Goal: Task Accomplishment & Management: Manage account settings

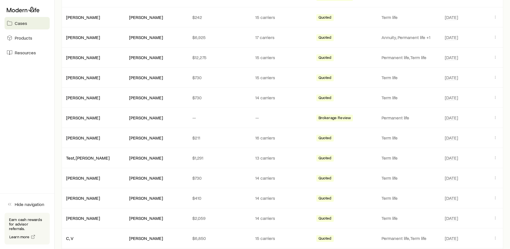
scroll to position [263, 0]
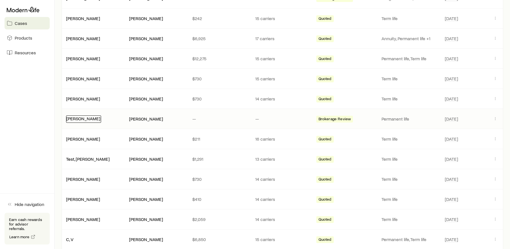
click at [90, 121] on link "Edwards, Tom" at bounding box center [83, 118] width 34 height 5
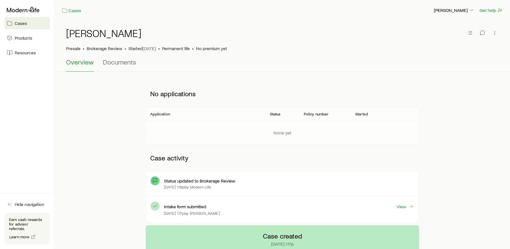
click at [348, 66] on div "Overview Documents" at bounding box center [282, 65] width 433 height 14
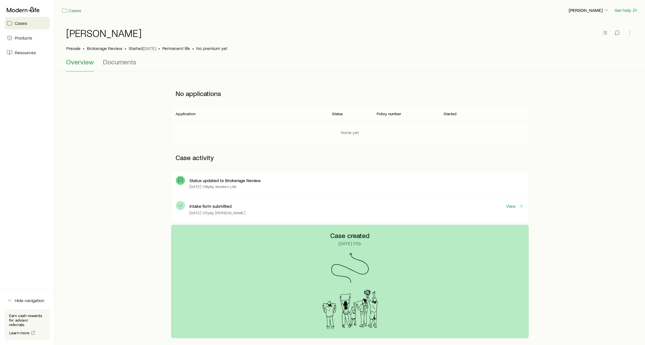
click at [84, 110] on div "No applications Application Status Policy number Started None yet Case activity…" at bounding box center [350, 153] width 572 height 144
click at [630, 34] on icon "button" at bounding box center [630, 33] width 6 height 6
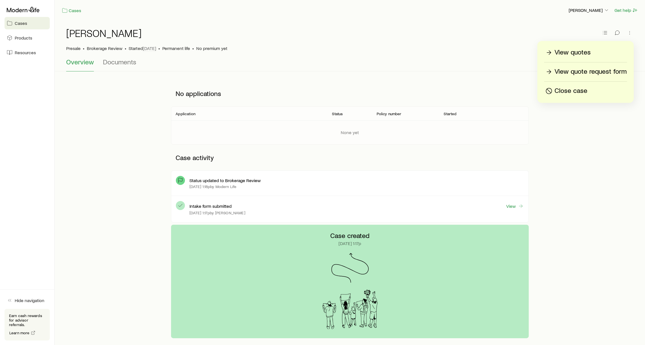
click at [584, 53] on p "View quotes" at bounding box center [572, 52] width 36 height 9
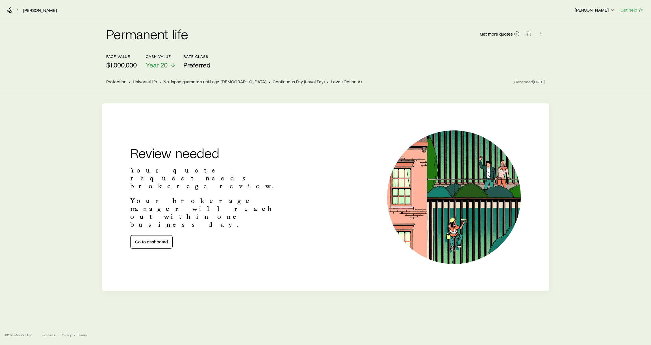
click at [374, 66] on div "face value $1,000,000 Cash Value Year 20 Rate Class Preferred" at bounding box center [325, 61] width 439 height 15
click at [541, 34] on icon "button" at bounding box center [541, 34] width 6 height 6
click at [372, 52] on div "Permanent life Get more quotes" at bounding box center [325, 37] width 439 height 34
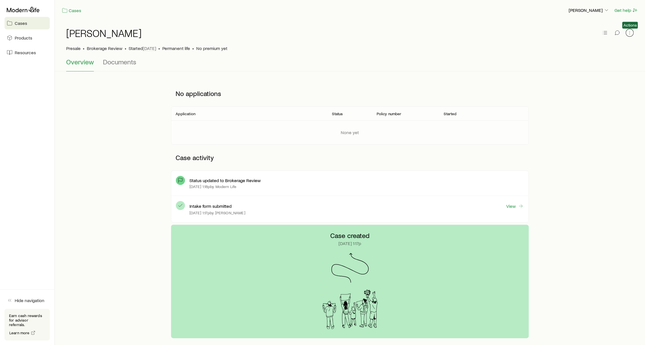
click at [627, 32] on icon "button" at bounding box center [630, 33] width 6 height 6
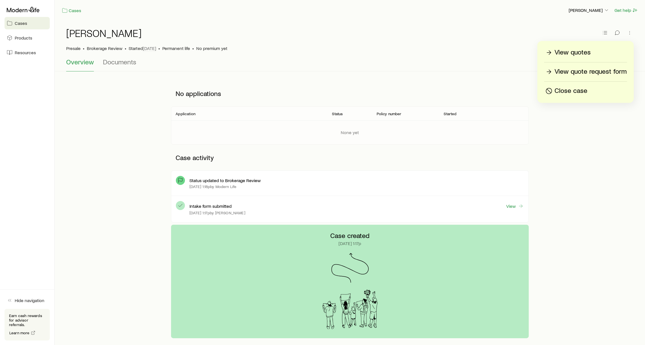
click at [582, 70] on p "View quote request form" at bounding box center [590, 71] width 72 height 9
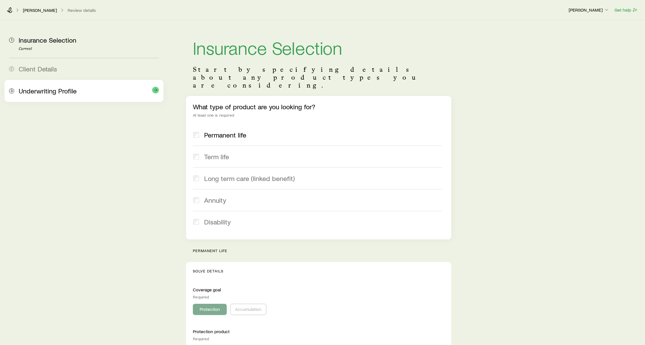
click at [51, 90] on span "Underwriting Profile" at bounding box center [48, 91] width 58 height 8
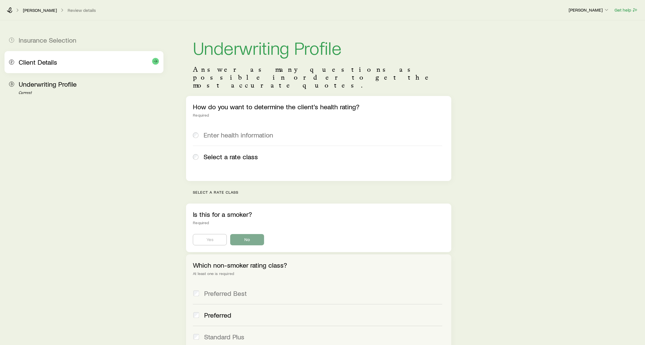
click at [14, 64] on div "2 Client Details" at bounding box center [84, 62] width 150 height 22
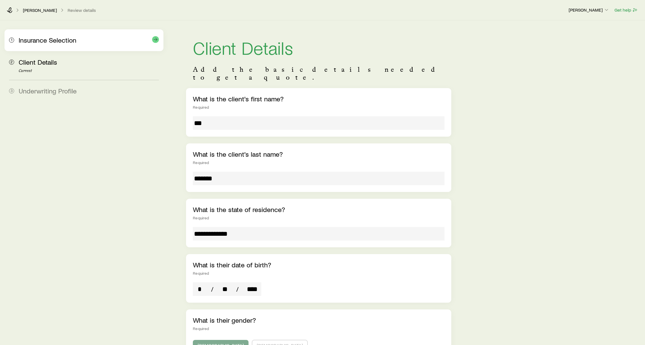
click at [19, 40] on span "Insurance Selection" at bounding box center [48, 40] width 58 height 8
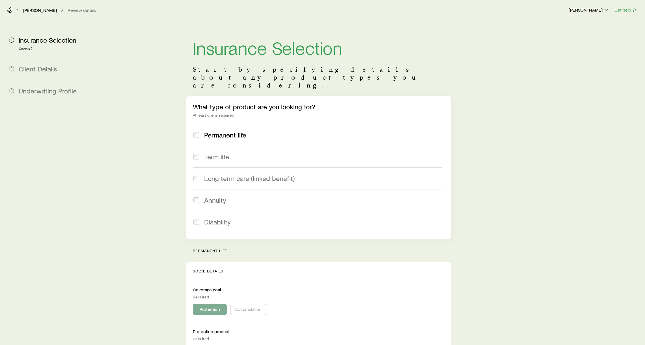
click at [10, 10] on icon at bounding box center [9, 10] width 5 height 6
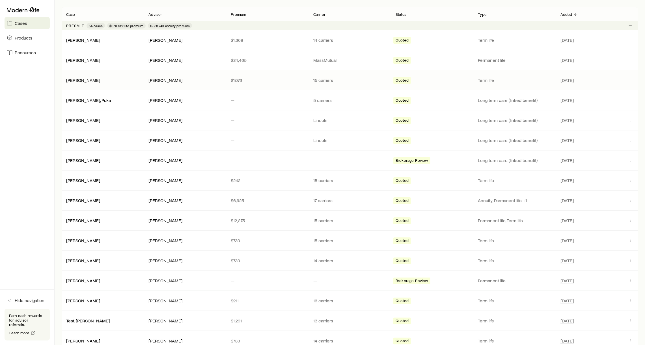
scroll to position [122, 0]
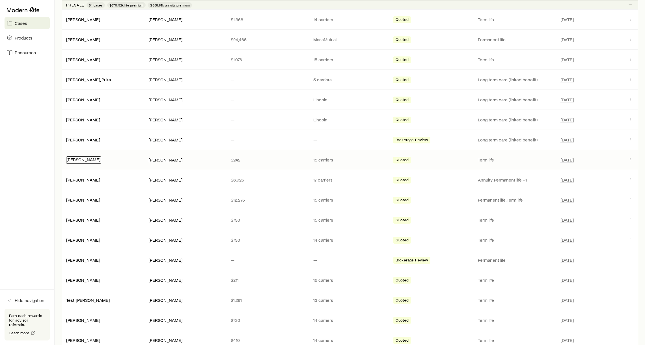
click at [84, 164] on div "Robbins, Joe" at bounding box center [83, 160] width 35 height 7
click at [85, 162] on link "Robbins, Joe" at bounding box center [83, 159] width 34 height 5
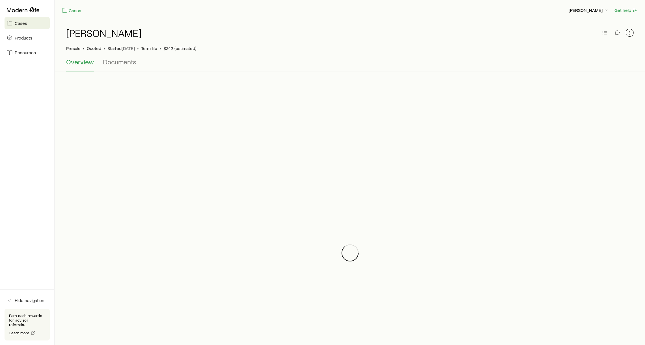
click at [630, 32] on icon "button" at bounding box center [630, 33] width 6 height 6
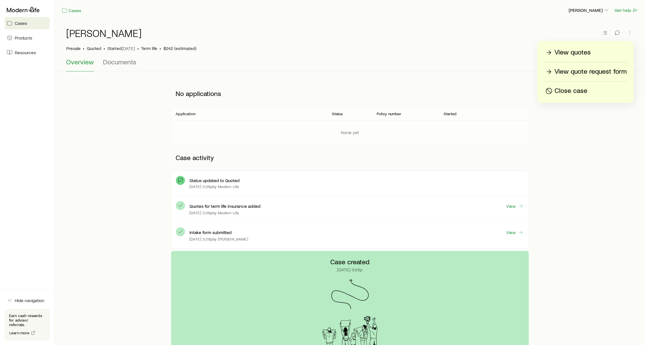
click at [573, 53] on p "View quotes" at bounding box center [572, 52] width 36 height 9
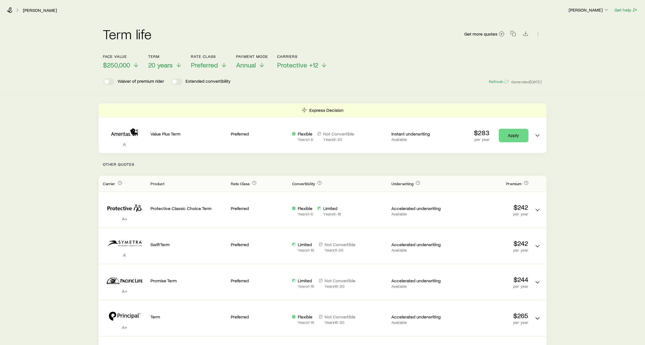
click at [319, 35] on div "Term life Get more quotes" at bounding box center [322, 37] width 439 height 20
click at [10, 11] on icon at bounding box center [9, 10] width 5 height 6
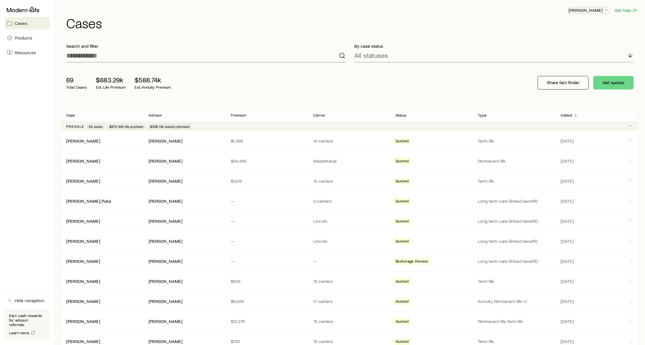
click at [593, 8] on p "[PERSON_NAME]" at bounding box center [588, 10] width 41 height 6
click at [569, 68] on span "Sign out" at bounding box center [562, 68] width 16 height 6
